Goal: Check status: Check status

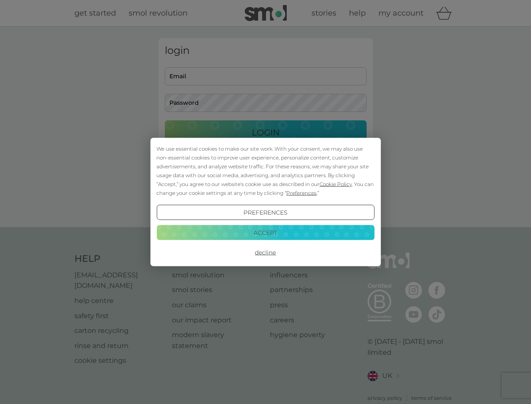
click at [336, 184] on span "Cookie Policy" at bounding box center [336, 184] width 32 height 6
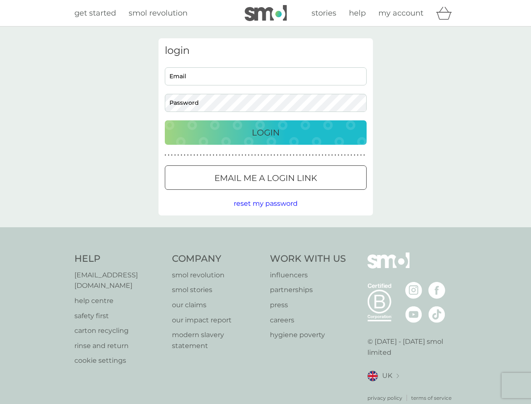
click at [301, 193] on div "login Email Password Login ● ● ● ● ● ● ● ● ● ● ● ● ● ● ● ● ● ● ● ● ● ● ● ● ● ● …" at bounding box center [266, 126] width 214 height 177
click at [265, 212] on div "login Email Password Login ● ● ● ● ● ● ● ● ● ● ● ● ● ● ● ● ● ● ● ● ● ● ● ● ● ● …" at bounding box center [266, 126] width 214 height 177
click at [265, 252] on div "Help [EMAIL_ADDRESS][DOMAIN_NAME] help centre safety first carton recycling rin…" at bounding box center [265, 326] width 383 height 149
click at [265, 232] on div "Help [EMAIL_ADDRESS][DOMAIN_NAME] help centre safety first carton recycling rin…" at bounding box center [265, 327] width 531 height 200
